Goal: Check status: Check status

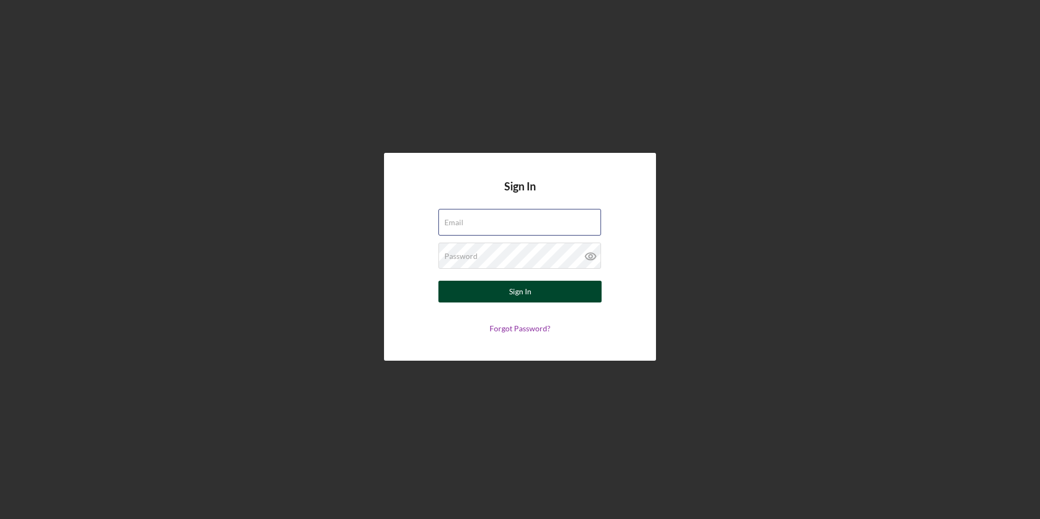
type input "[EMAIL_ADDRESS][DOMAIN_NAME]"
click at [524, 293] on div "Sign In" at bounding box center [520, 292] width 22 height 22
